Goal: Transaction & Acquisition: Book appointment/travel/reservation

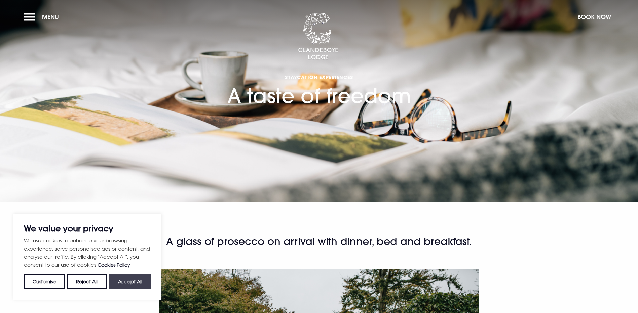
click at [137, 282] on button "Accept All" at bounding box center [130, 282] width 42 height 15
checkbox input "true"
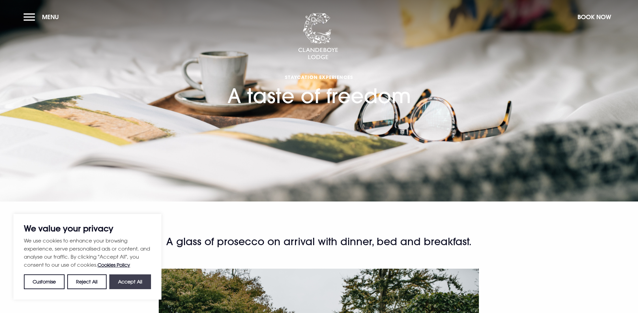
checkbox input "true"
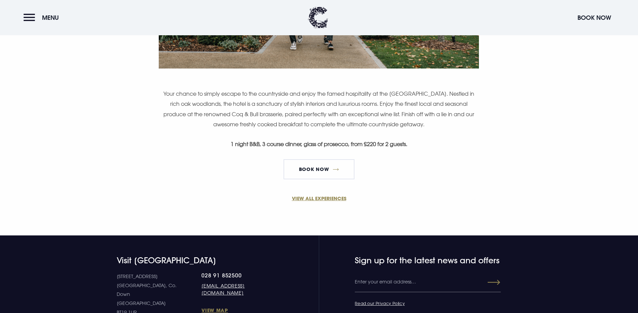
scroll to position [441, 0]
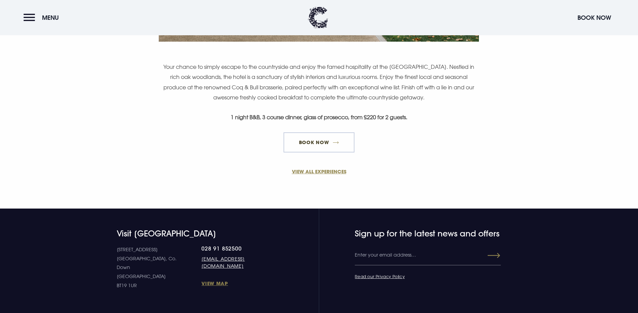
click at [316, 153] on link "Book Now" at bounding box center [318, 142] width 71 height 20
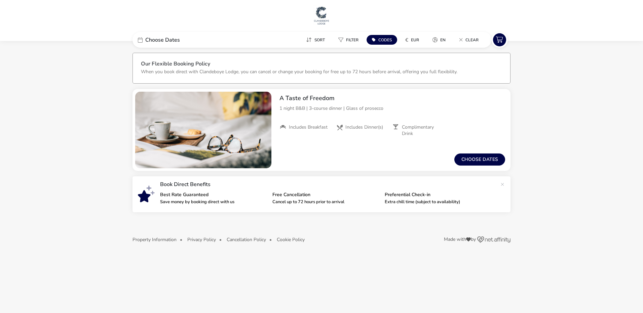
click at [381, 40] on span "Codes" at bounding box center [384, 39] width 13 height 5
click at [353, 160] on div "From / Total Price €0 Choose dates" at bounding box center [392, 159] width 236 height 23
click at [489, 164] on button "Choose dates" at bounding box center [479, 160] width 51 height 12
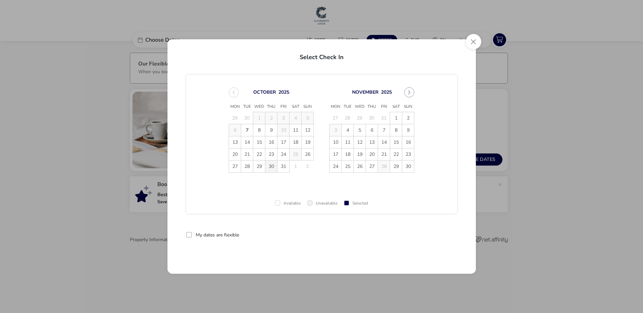
click at [274, 167] on span "30" at bounding box center [271, 167] width 12 height 12
click at [283, 168] on span "31" at bounding box center [283, 167] width 12 height 12
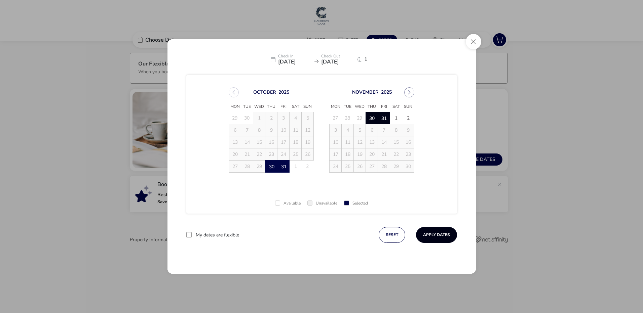
click at [433, 232] on button "Apply Dates" at bounding box center [436, 235] width 41 height 16
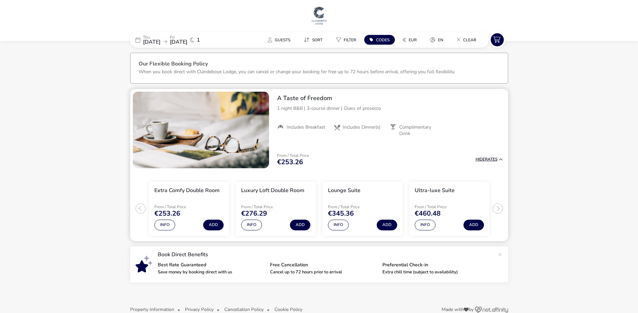
click at [481, 158] on span "Hide" at bounding box center [479, 159] width 9 height 5
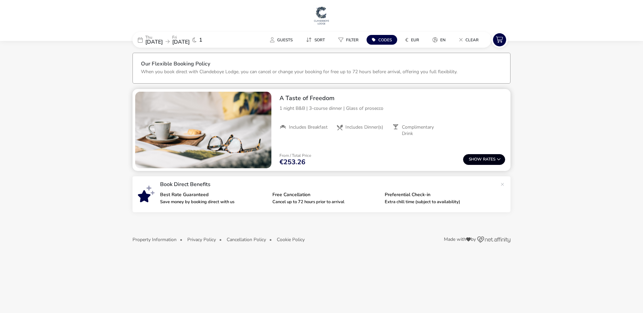
click at [482, 156] on button "Show Rates" at bounding box center [484, 159] width 42 height 11
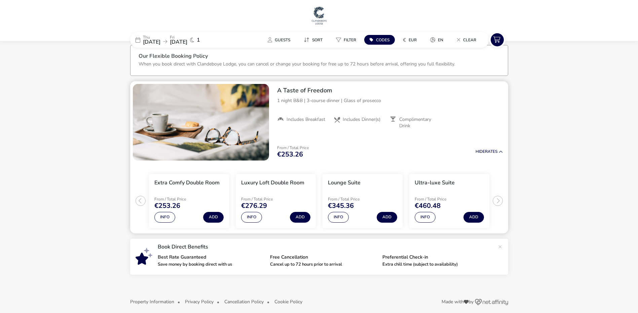
scroll to position [13, 0]
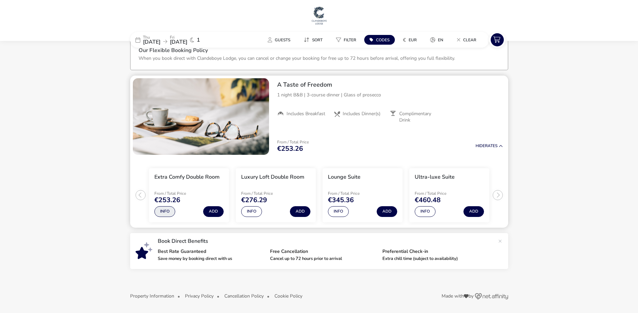
click at [163, 212] on button "Info" at bounding box center [164, 211] width 21 height 11
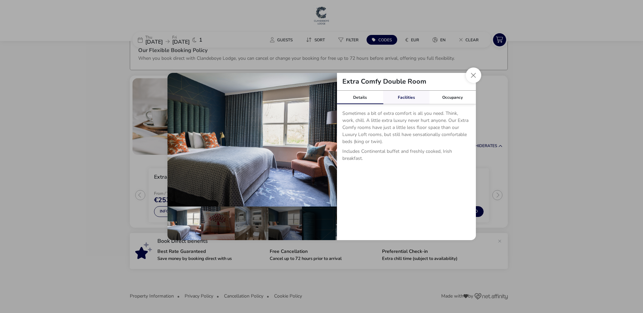
click at [407, 99] on link "Facilities" at bounding box center [406, 97] width 46 height 13
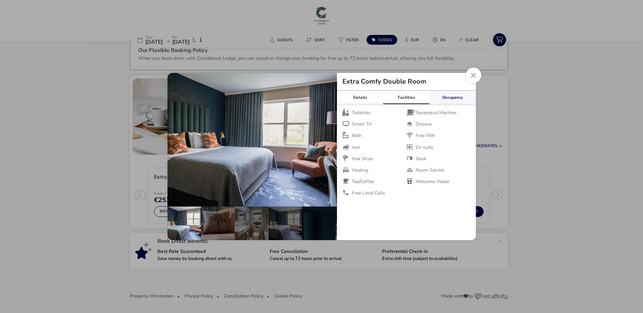
click at [448, 98] on link "Occupancy" at bounding box center [452, 97] width 46 height 13
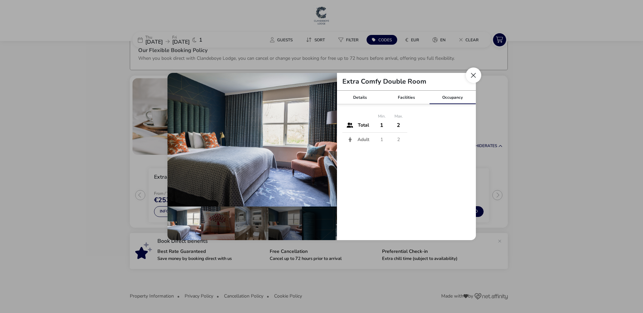
click at [474, 77] on button "Close dialog" at bounding box center [473, 75] width 15 height 15
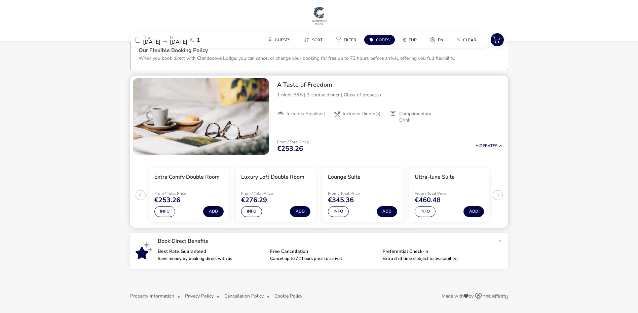
click at [355, 112] on span "Includes Dinner(s)" at bounding box center [362, 114] width 38 height 6
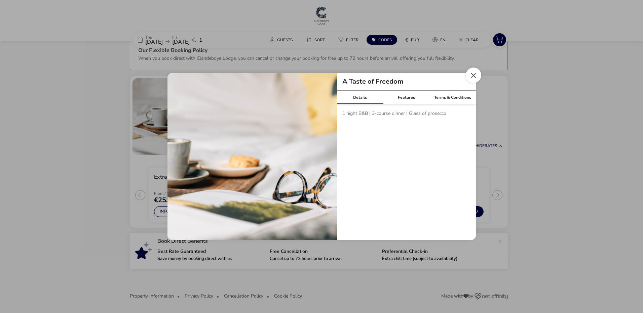
click at [471, 78] on button "Close modal" at bounding box center [473, 75] width 15 height 15
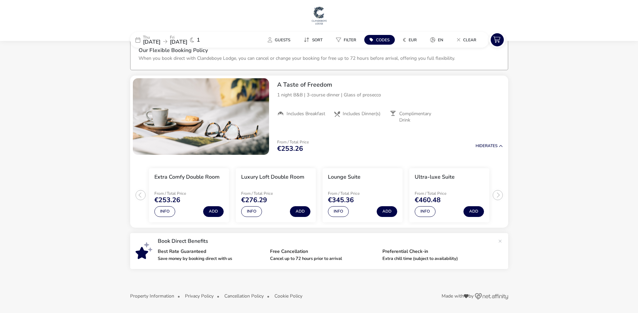
click at [377, 41] on span "Codes" at bounding box center [382, 39] width 13 height 5
type input "RORY20"
click at [453, 76] on button "Apply" at bounding box center [454, 77] width 21 height 14
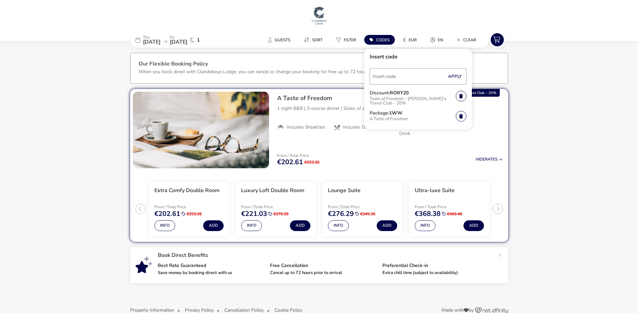
click at [580, 103] on naf-accommodations-shell "[DATE] [DATE] 1 Guests Sort Filter Codes € EUR en Clear Insert code Apply Disco…" at bounding box center [319, 187] width 638 height 280
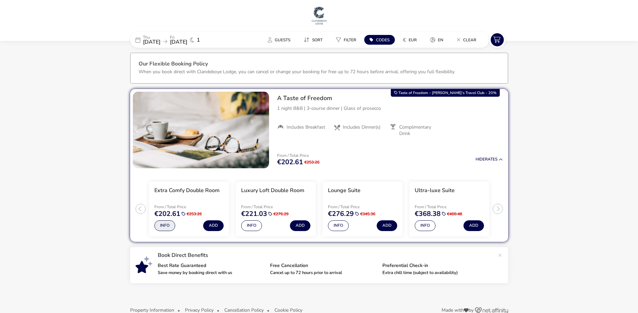
click at [162, 229] on button "Info" at bounding box center [164, 225] width 21 height 11
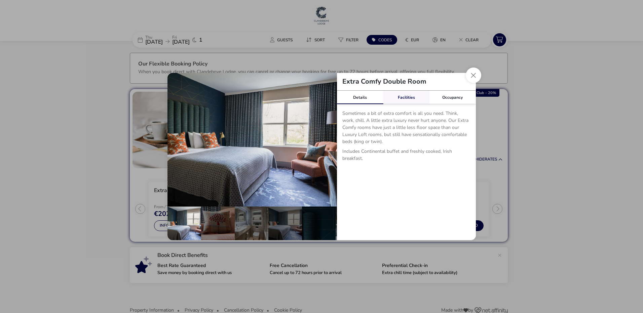
click at [410, 98] on link "Facilities" at bounding box center [406, 97] width 46 height 13
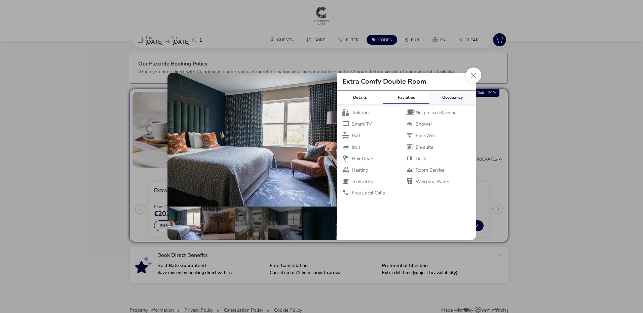
click at [448, 96] on link "Occupancy" at bounding box center [452, 97] width 46 height 13
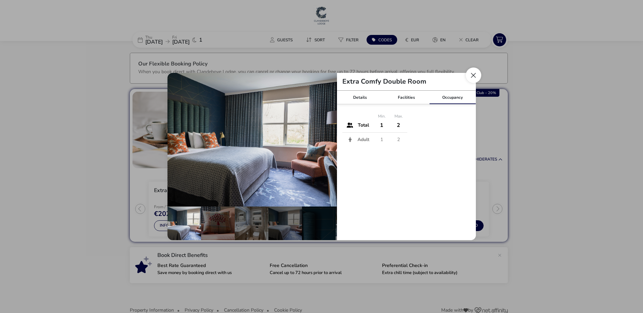
click at [471, 76] on button "Close dialog" at bounding box center [473, 75] width 15 height 15
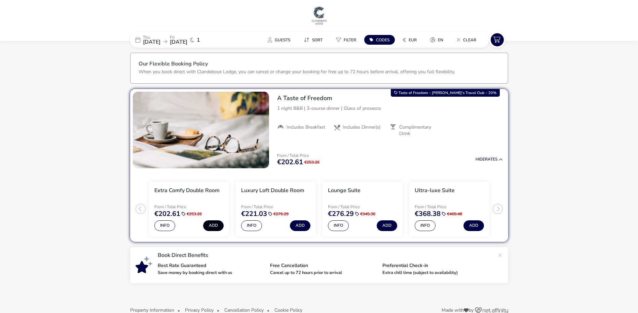
click at [213, 225] on button "Add" at bounding box center [213, 225] width 21 height 11
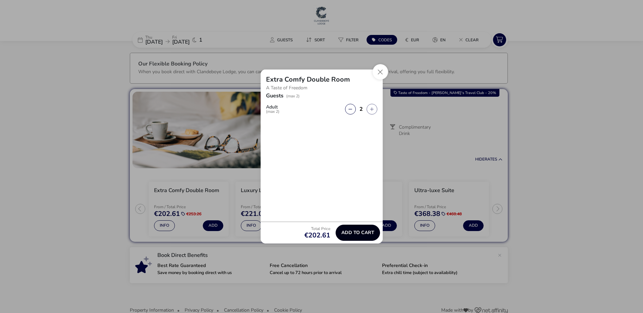
click at [351, 233] on span "Add to cart" at bounding box center [357, 232] width 33 height 5
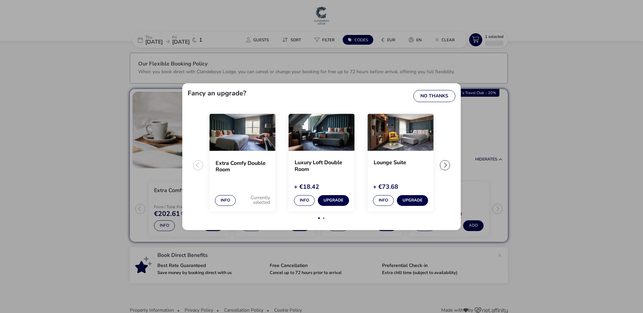
click at [446, 164] on div "extra-settings" at bounding box center [445, 165] width 10 height 10
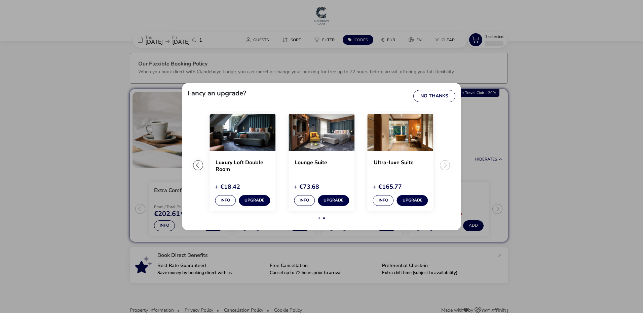
click at [445, 164] on ul "Extra Comfy Double Room Info Currently selected Luxury Loft Double Room + €18.4…" at bounding box center [322, 168] width 268 height 114
click at [435, 98] on button "No Thanks" at bounding box center [434, 96] width 42 height 12
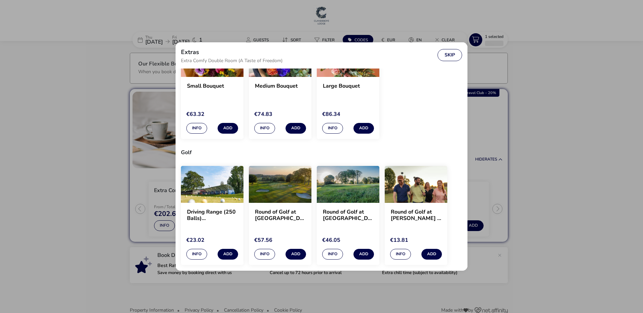
scroll to position [529, 0]
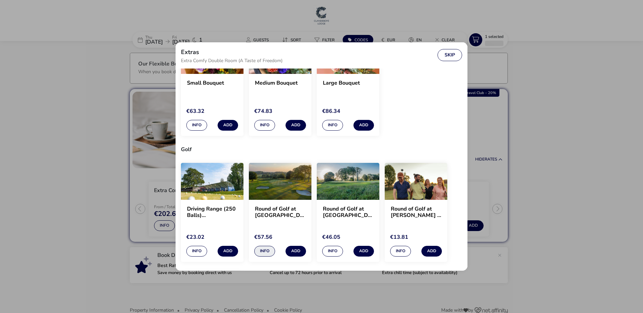
click at [269, 251] on button "Info" at bounding box center [264, 251] width 21 height 11
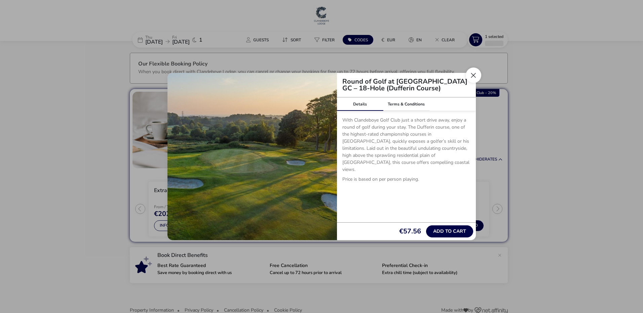
click at [470, 74] on button "Close" at bounding box center [473, 75] width 15 height 15
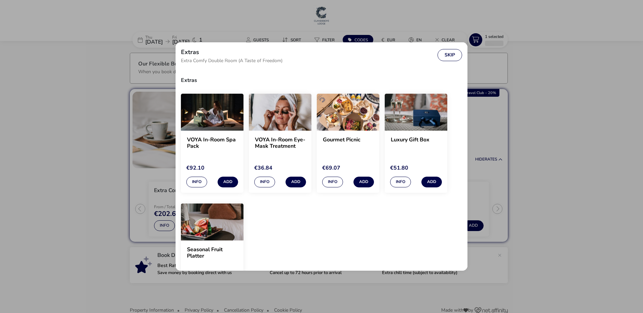
scroll to position [610, 0]
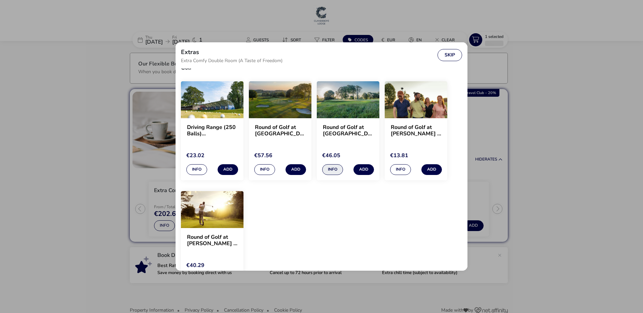
click at [335, 169] on button "Info" at bounding box center [332, 169] width 21 height 11
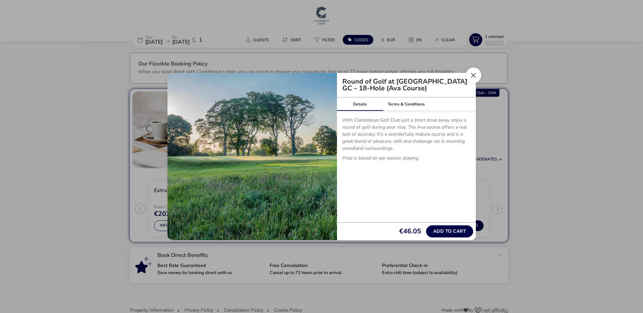
click at [473, 75] on button "Close" at bounding box center [473, 75] width 15 height 15
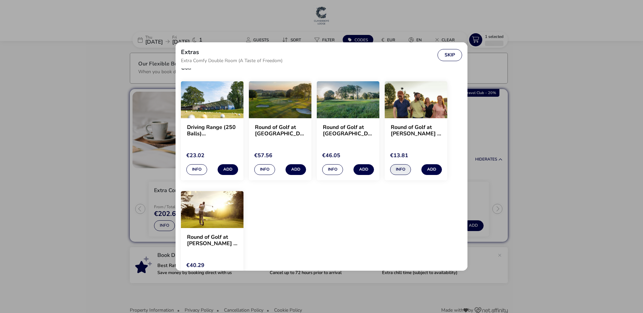
click at [401, 171] on button "Info" at bounding box center [400, 169] width 21 height 11
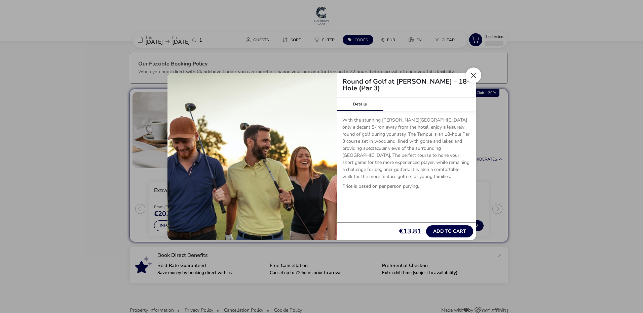
click at [475, 75] on button "Close" at bounding box center [473, 75] width 15 height 15
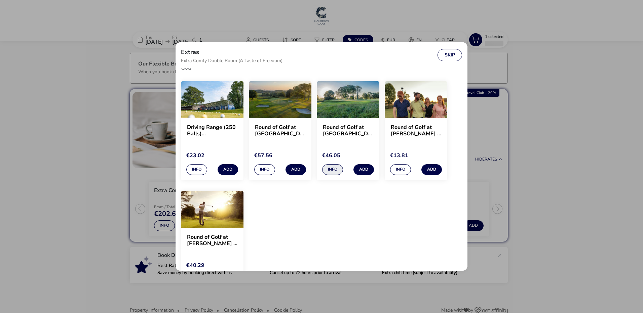
scroll to position [641, 0]
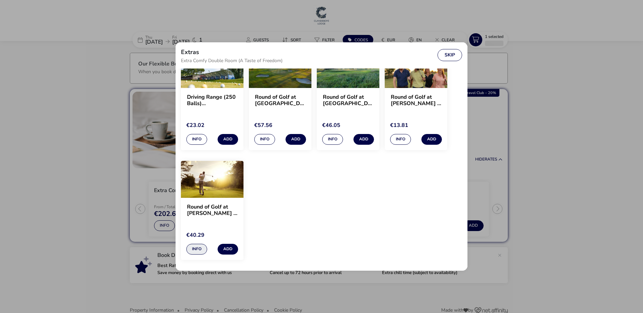
click at [198, 246] on button "Info" at bounding box center [196, 249] width 21 height 11
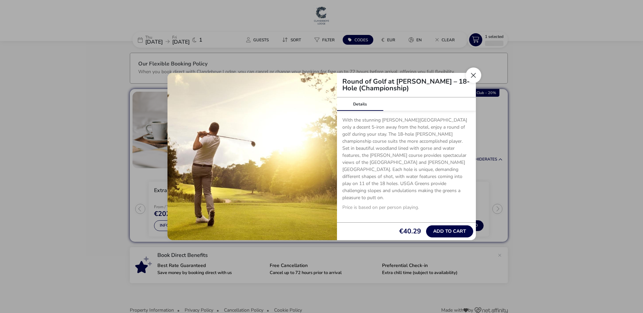
click at [469, 76] on button "Close" at bounding box center [473, 75] width 15 height 15
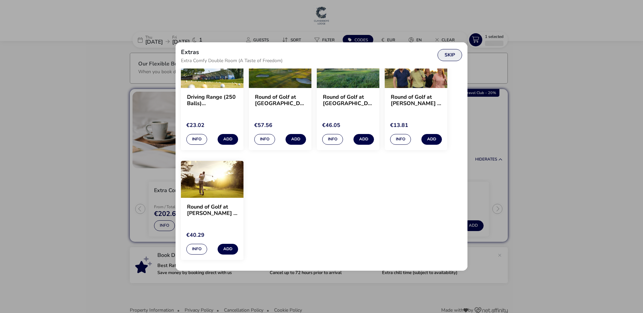
click at [445, 55] on button "Skip" at bounding box center [449, 55] width 25 height 12
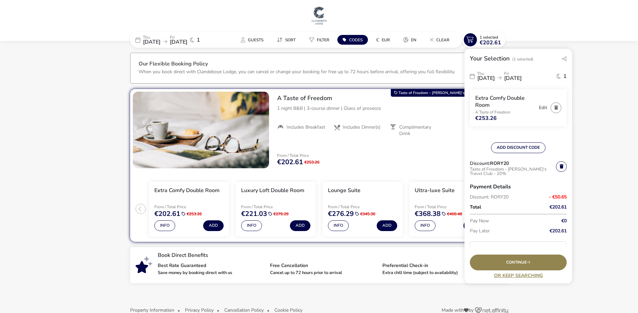
click at [358, 38] on span "Codes" at bounding box center [355, 39] width 13 height 5
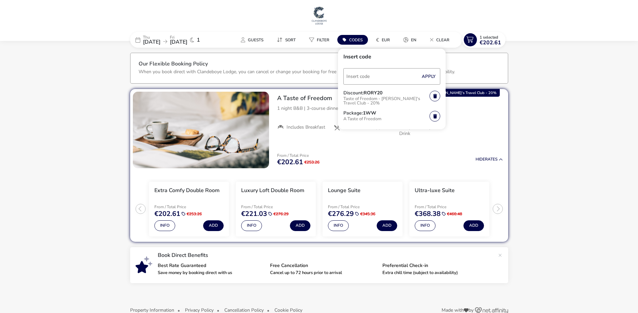
drag, startPoint x: 389, startPoint y: 93, endPoint x: 365, endPoint y: 94, distance: 24.2
click at [365, 94] on div "Discount: RORY20 Taste of Freedom - [PERSON_NAME]'s Travel Club - 20%" at bounding box center [386, 99] width 86 height 17
copy h3 "RORY20"
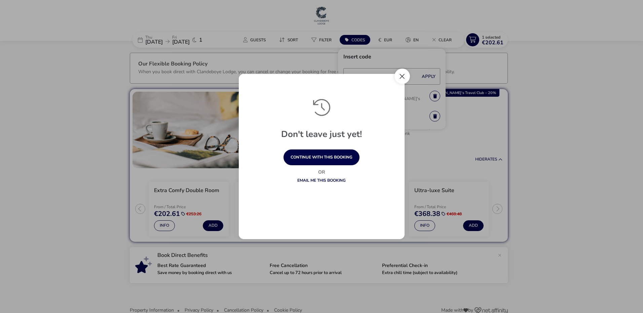
click at [402, 74] on button "Close" at bounding box center [401, 76] width 15 height 15
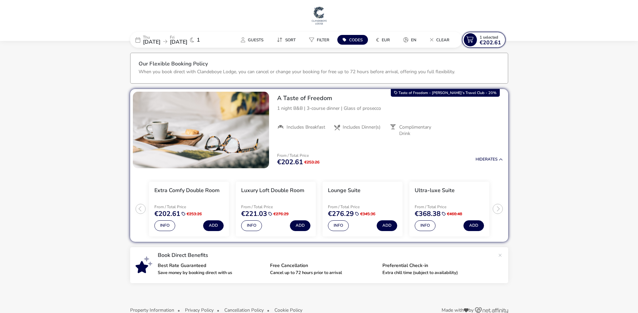
click at [488, 42] on span "€202.61" at bounding box center [490, 42] width 22 height 5
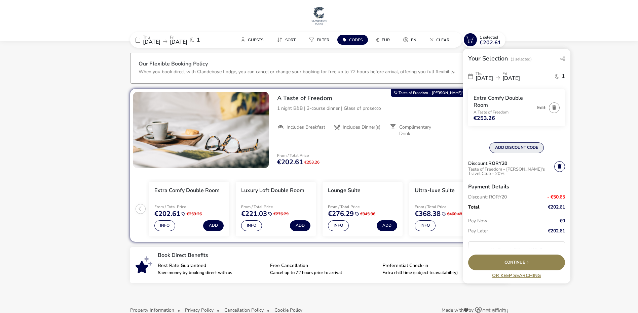
click at [520, 148] on button "ADD DISCOUNT CODE" at bounding box center [516, 148] width 54 height 11
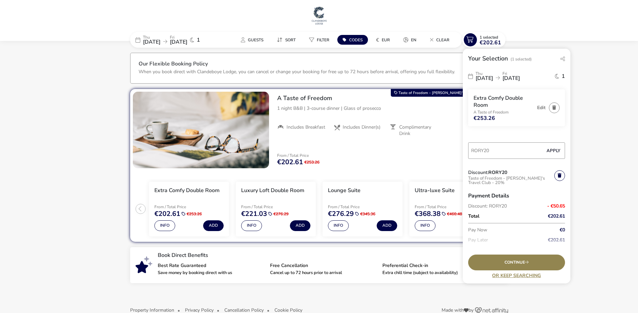
type input "RORY20"
click at [550, 151] on button "Apply" at bounding box center [553, 151] width 21 height 14
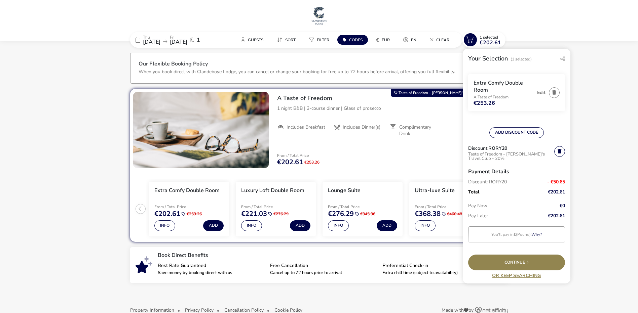
scroll to position [28, 0]
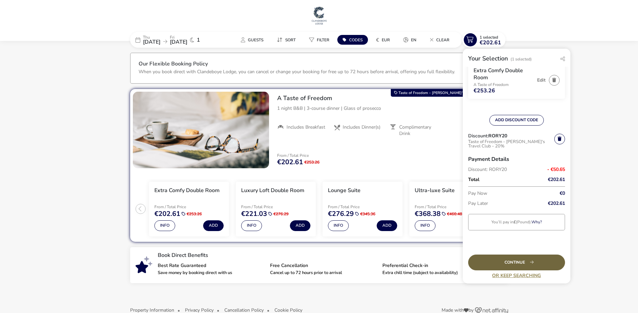
click at [509, 261] on div "Continue" at bounding box center [516, 263] width 97 height 16
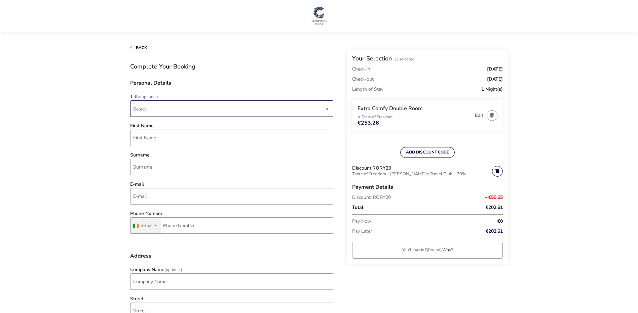
click at [159, 109] on span "Select" at bounding box center [228, 109] width 191 height 16
click at [154, 127] on li "Mr" at bounding box center [231, 125] width 203 height 16
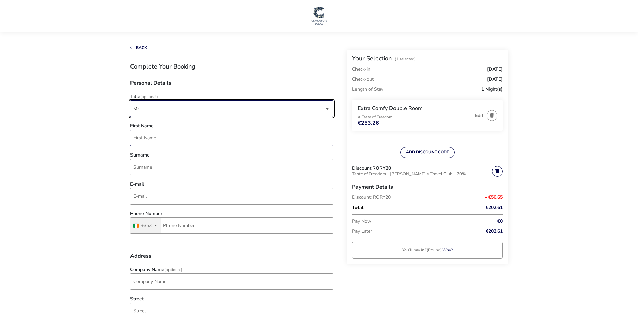
click at [153, 140] on input "First Name" at bounding box center [231, 138] width 203 height 16
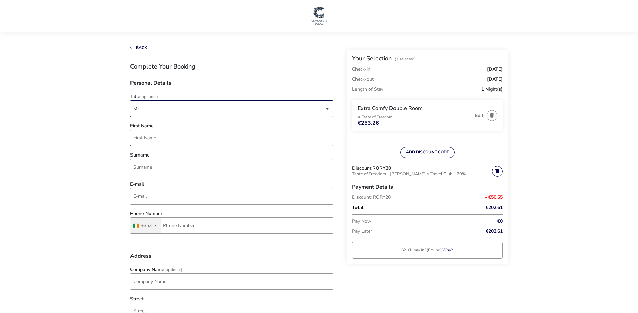
type input "[PERSON_NAME]"
type input "King"
type input "[PERSON_NAME][EMAIL_ADDRESS][PERSON_NAME][DOMAIN_NAME]"
type input "86 022 6387"
type input "Amphenol-BSI"
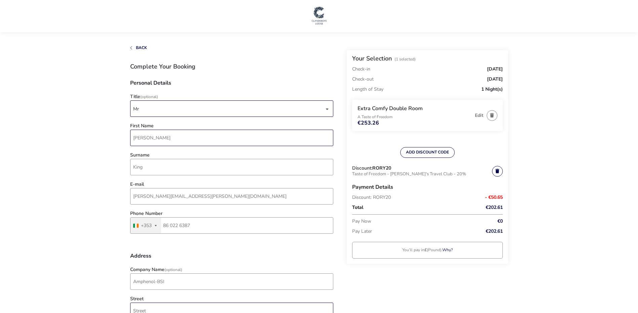
type input "[GEOGRAPHIC_DATA], [GEOGRAPHIC_DATA]"
type input "Drogheda"
type input "KING [PERSON_NAME]"
click at [163, 138] on input "[PERSON_NAME]" at bounding box center [231, 138] width 203 height 16
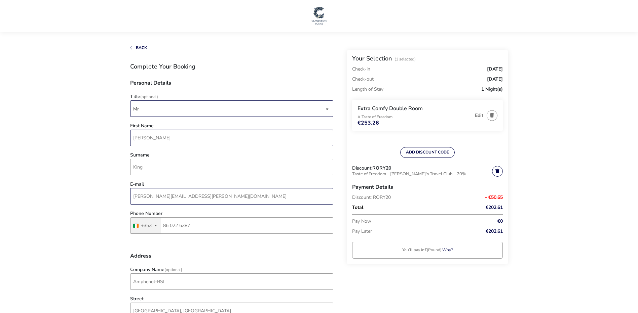
type input "[PERSON_NAME]"
click at [140, 194] on input "[PERSON_NAME][EMAIL_ADDRESS][PERSON_NAME][DOMAIN_NAME]" at bounding box center [231, 196] width 203 height 16
type input "[PERSON_NAME][EMAIL_ADDRESS][DOMAIN_NAME]"
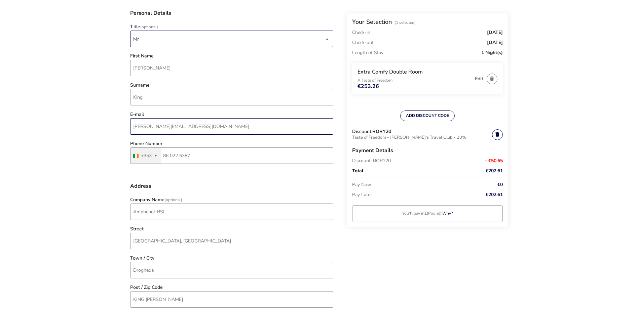
scroll to position [127, 0]
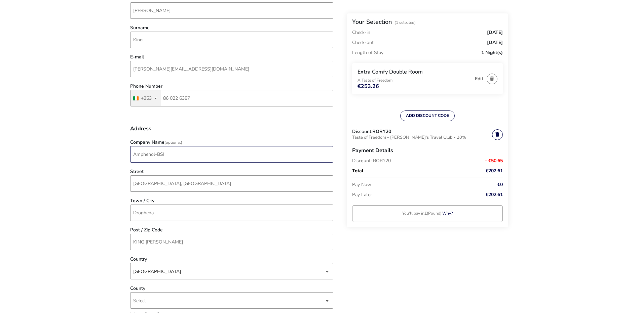
click at [247, 159] on input "Amphenol-BSI" at bounding box center [231, 154] width 203 height 16
click at [247, 157] on input "Amphenol-BSI" at bounding box center [231, 154] width 203 height 16
drag, startPoint x: 202, startPoint y: 153, endPoint x: 84, endPoint y: 154, distance: 118.3
click at [84, 154] on naf-accommodations-shell "Back Your Selection (1 Selected) Check-in [DATE] Check-out [DATE] Length of Sta…" at bounding box center [319, 303] width 638 height 861
drag, startPoint x: 230, startPoint y: 182, endPoint x: 78, endPoint y: 180, distance: 151.3
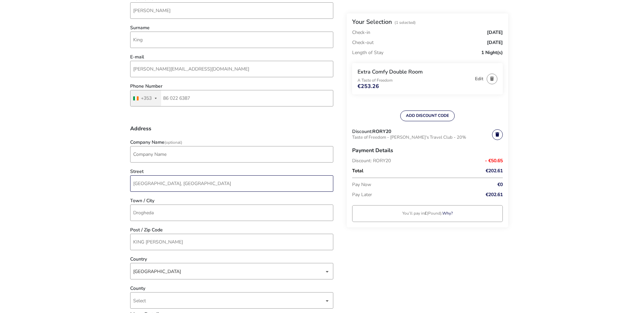
click at [78, 180] on naf-accommodations-shell "Back Your Selection (1 Selected) Check-in [DATE] Check-out [DATE] Length of Sta…" at bounding box center [319, 303] width 638 height 861
type input "Glenmore,Collon,Co. [GEOGRAPHIC_DATA],A92TD77, [GEOGRAPHIC_DATA],[GEOGRAPHIC_DA…"
type input "Dundalk"
click at [156, 213] on input "Drogheda" at bounding box center [231, 213] width 203 height 16
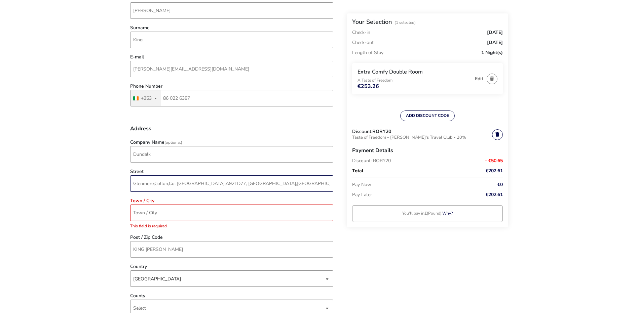
click at [163, 184] on input "Glenmore,Collon,Co. [GEOGRAPHIC_DATA],A92TD77, [GEOGRAPHIC_DATA],[GEOGRAPHIC_DA…" at bounding box center [231, 183] width 203 height 16
drag, startPoint x: 311, startPoint y: 183, endPoint x: 128, endPoint y: 175, distance: 182.7
click at [128, 175] on div "Street Glenmore,[GEOGRAPHIC_DATA],Co. [GEOGRAPHIC_DATA],A92TD77, [GEOGRAPHIC_DA…" at bounding box center [232, 182] width 210 height 26
type input "glenmore"
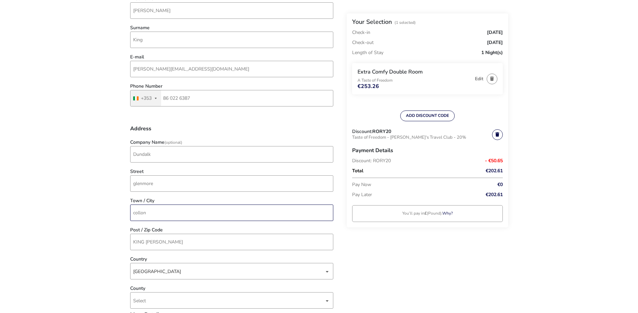
type input "collon"
type input "a92td77"
click at [109, 226] on naf-accommodations-shell "Back Your Selection (1 Selected) Check-in [DATE] Check-out [DATE] Length of Sta…" at bounding box center [319, 303] width 638 height 861
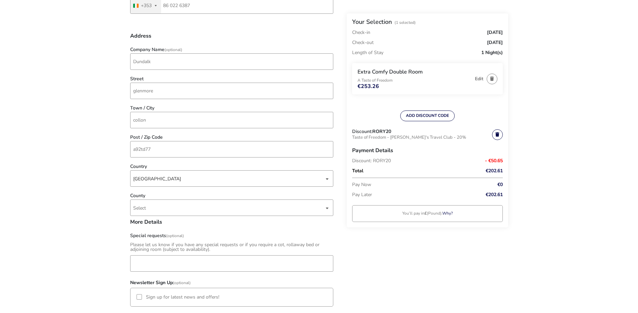
scroll to position [221, 0]
click at [175, 209] on span "Select" at bounding box center [228, 207] width 191 height 16
type input "[PERSON_NAME]"
click at [152, 243] on li "Louth" at bounding box center [231, 240] width 203 height 16
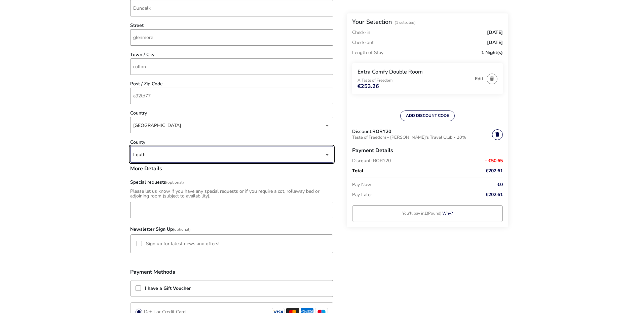
scroll to position [291, 0]
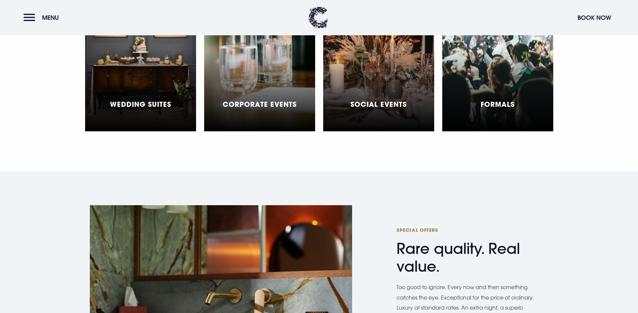
scroll to position [2179, 0]
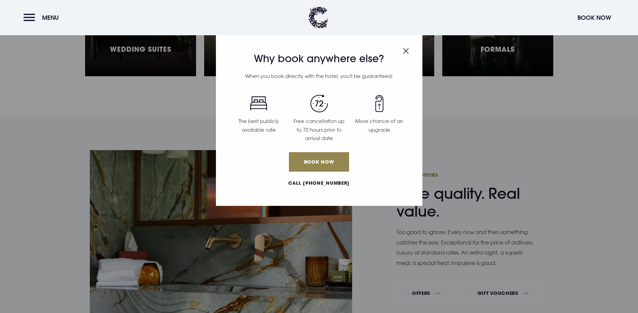
click at [407, 51] on img "Close modal" at bounding box center [406, 51] width 6 height 6
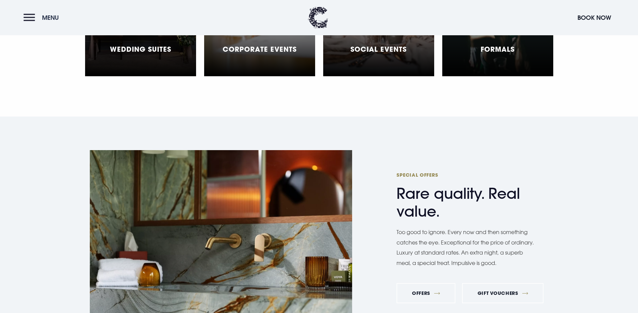
click at [37, 19] on button "Menu" at bounding box center [43, 17] width 39 height 14
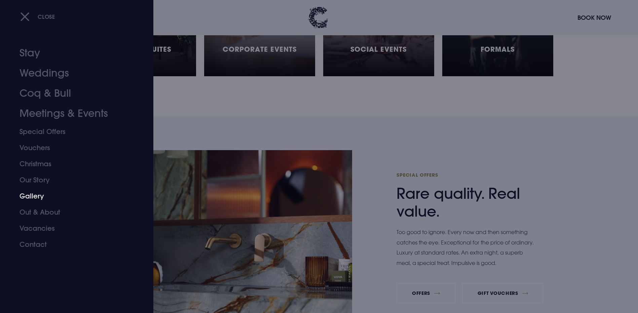
click at [32, 196] on link "Gallery" at bounding box center [72, 196] width 106 height 16
